Goal: Task Accomplishment & Management: Use online tool/utility

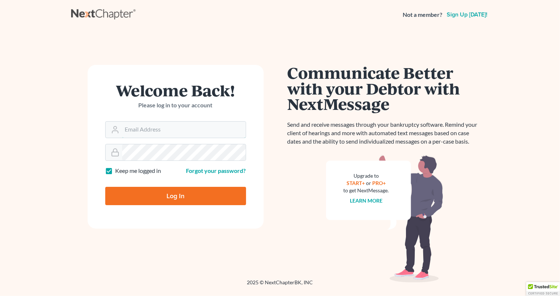
type input "[PERSON_NAME][EMAIL_ADDRESS][DOMAIN_NAME]"
click at [158, 198] on input "Log In" at bounding box center [175, 196] width 141 height 18
type input "Thinking..."
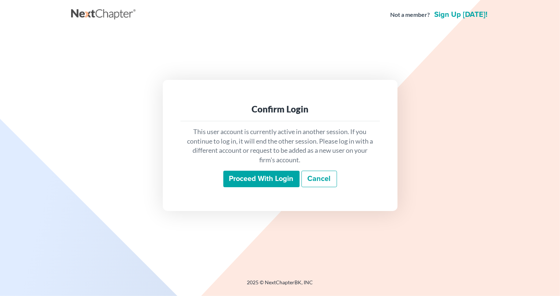
click at [257, 181] on input "Proceed with login" at bounding box center [261, 179] width 76 height 17
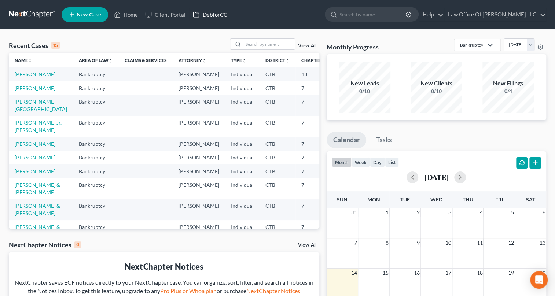
click at [209, 12] on link "DebtorCC" at bounding box center [209, 14] width 41 height 13
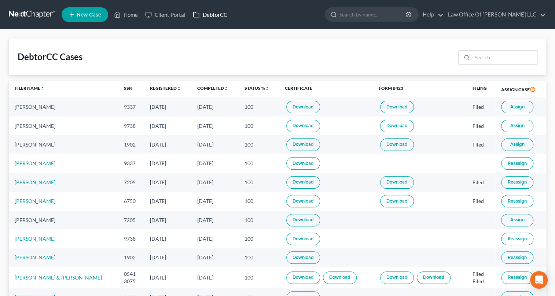
scroll to position [33, 0]
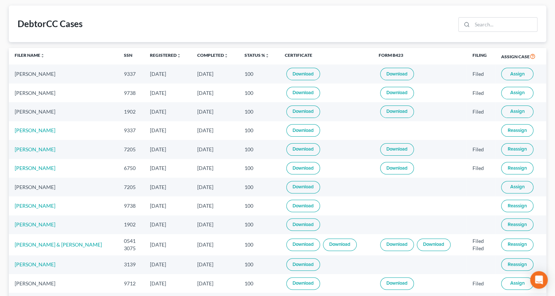
click at [290, 265] on link "Download" at bounding box center [303, 265] width 34 height 12
